Goal: Book appointment/travel/reservation

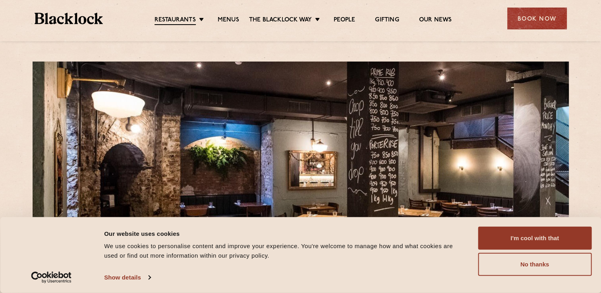
click at [225, 15] on ul "Restaurants Soho City Shoreditch Covent Garden Canary Wharf Manchester Birmingh…" at bounding box center [303, 18] width 400 height 13
drag, startPoint x: 486, startPoint y: 232, endPoint x: 443, endPoint y: 194, distance: 57.2
click at [486, 232] on button "I'm cool with that" at bounding box center [535, 238] width 114 height 23
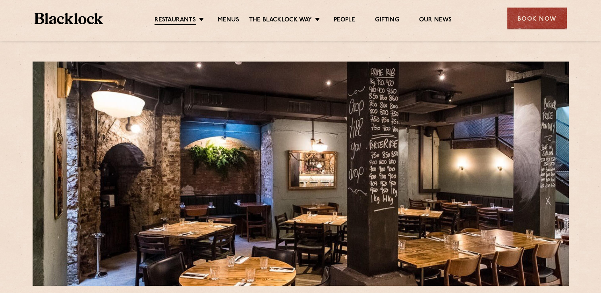
click at [229, 13] on ul "Restaurants Soho City Shoreditch Covent Garden Canary Wharf Manchester Birmingh…" at bounding box center [303, 18] width 400 height 13
click at [230, 18] on link "Menus" at bounding box center [228, 20] width 21 height 8
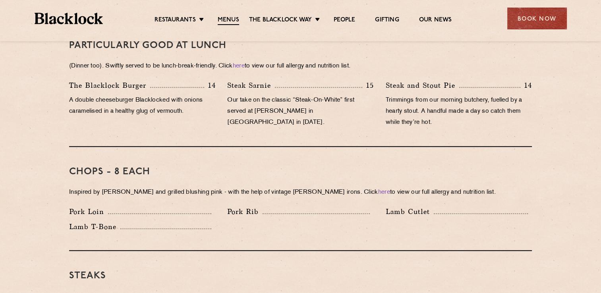
scroll to position [676, 0]
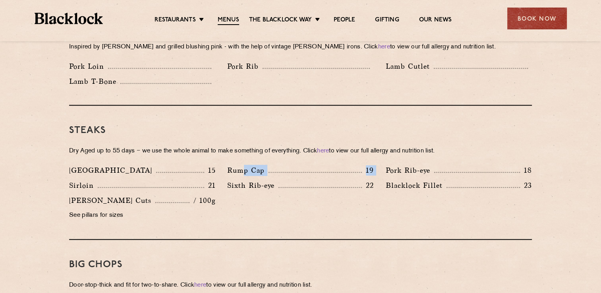
drag, startPoint x: 244, startPoint y: 159, endPoint x: 383, endPoint y: 160, distance: 139.5
click at [382, 165] on div "Denver 15 Rump Cap 19 Pork Rib-eye 18 Sirloin 21 Sixth Rib-eye 22 [PERSON_NAME]…" at bounding box center [300, 195] width 475 height 60
drag, startPoint x: 383, startPoint y: 160, endPoint x: 537, endPoint y: 178, distance: 155.3
click at [537, 180] on div "[PERSON_NAME] Fillet 23" at bounding box center [459, 187] width 158 height 15
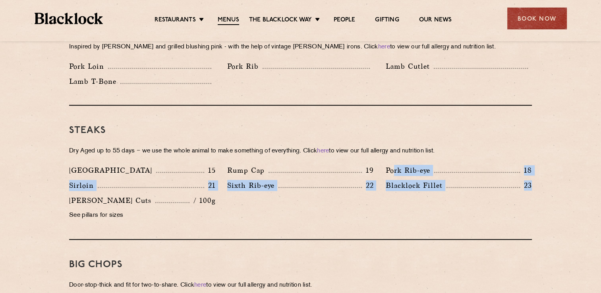
drag, startPoint x: 393, startPoint y: 163, endPoint x: 550, endPoint y: 169, distance: 156.3
click at [550, 169] on section "Pre Chop Bites [PERSON_NAME] Potted Meats & Kimchi 2 Egg & Anchovy 2 Cheese & P…" at bounding box center [300, 296] width 601 height 1144
drag, startPoint x: 550, startPoint y: 169, endPoint x: 358, endPoint y: 203, distance: 194.9
click at [358, 203] on div "Denver 15 Rump Cap 19 Pork Rib-eye 18 Sirloin 21 Sixth Rib-eye 22 [PERSON_NAME]…" at bounding box center [300, 195] width 475 height 60
click at [281, 201] on div "Denver 15 Rump Cap 19 Pork Rib-eye 18 Sirloin 21 Sixth Rib-eye 22 [PERSON_NAME]…" at bounding box center [300, 195] width 475 height 60
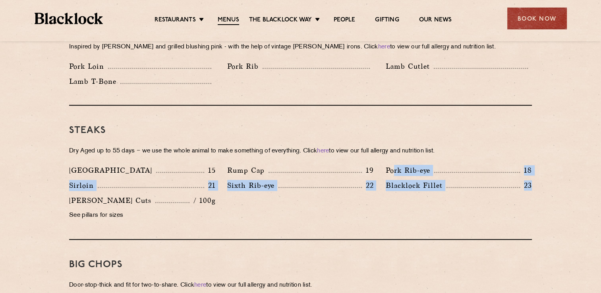
click at [410, 200] on div "Denver 15 Rump Cap 19 Pork Rib-eye 18 Sirloin 21 Sixth Rib-eye 22 [PERSON_NAME]…" at bounding box center [300, 195] width 475 height 60
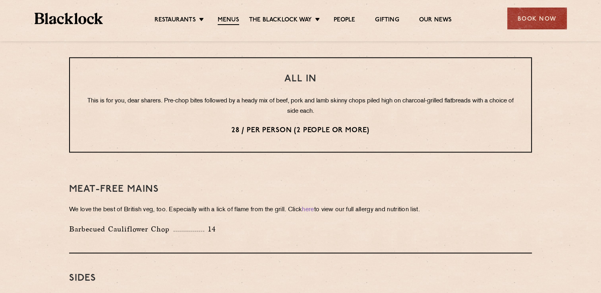
scroll to position [1073, 0]
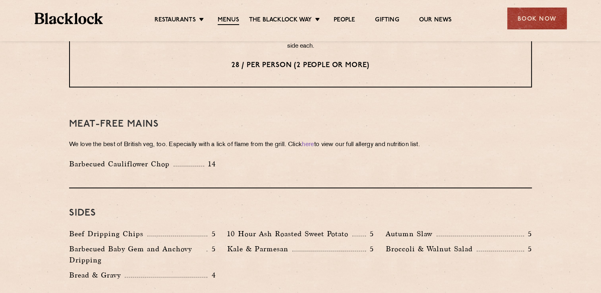
click at [527, 17] on div "Book Now" at bounding box center [537, 19] width 60 height 22
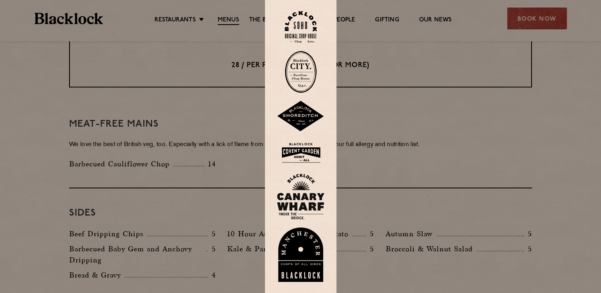
click at [305, 66] on img at bounding box center [301, 72] width 32 height 42
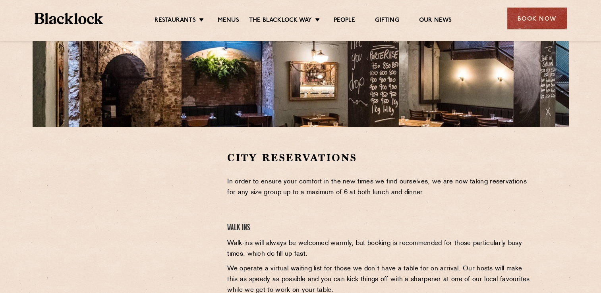
scroll to position [238, 0]
